Goal: Transaction & Acquisition: Purchase product/service

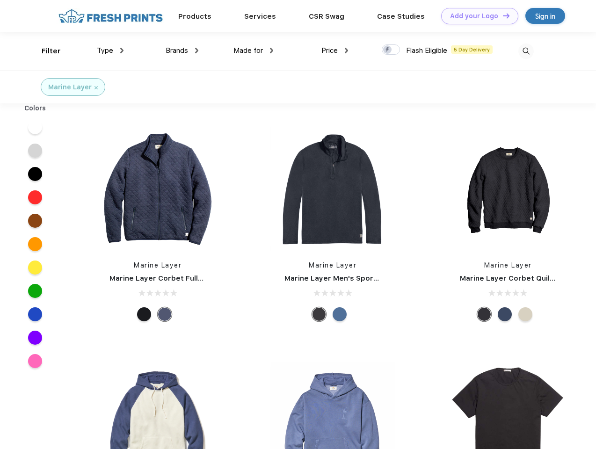
click at [476, 16] on link "Add your Logo Design Tool" at bounding box center [479, 16] width 77 height 16
click at [0, 0] on div "Design Tool" at bounding box center [0, 0] width 0 height 0
click at [502, 15] on link "Add your Logo Design Tool" at bounding box center [479, 16] width 77 height 16
click at [45, 51] on div "Filter" at bounding box center [51, 51] width 19 height 11
click at [110, 50] on span "Type" at bounding box center [105, 50] width 16 height 8
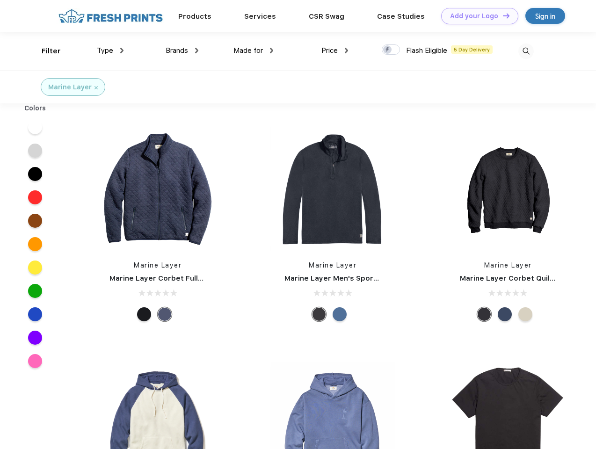
click at [182, 50] on span "Brands" at bounding box center [176, 50] width 22 height 8
click at [253, 50] on span "Made for" at bounding box center [247, 50] width 29 height 8
click at [335, 50] on span "Price" at bounding box center [329, 50] width 16 height 8
click at [391, 50] on div at bounding box center [390, 49] width 18 height 10
click at [388, 50] on input "checkbox" at bounding box center [384, 47] width 6 height 6
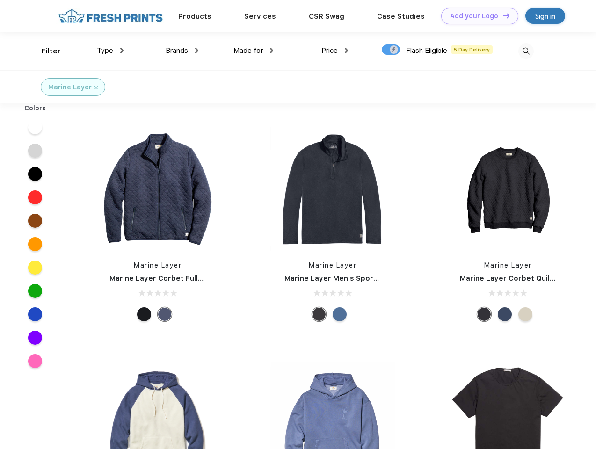
click at [525, 51] on img at bounding box center [525, 50] width 15 height 15
